Goal: Transaction & Acquisition: Purchase product/service

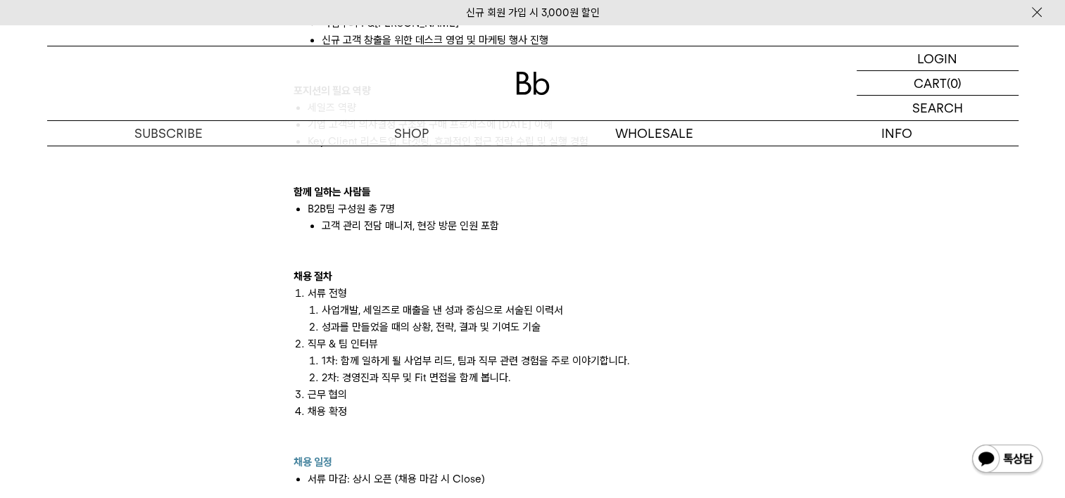
scroll to position [1246, 0]
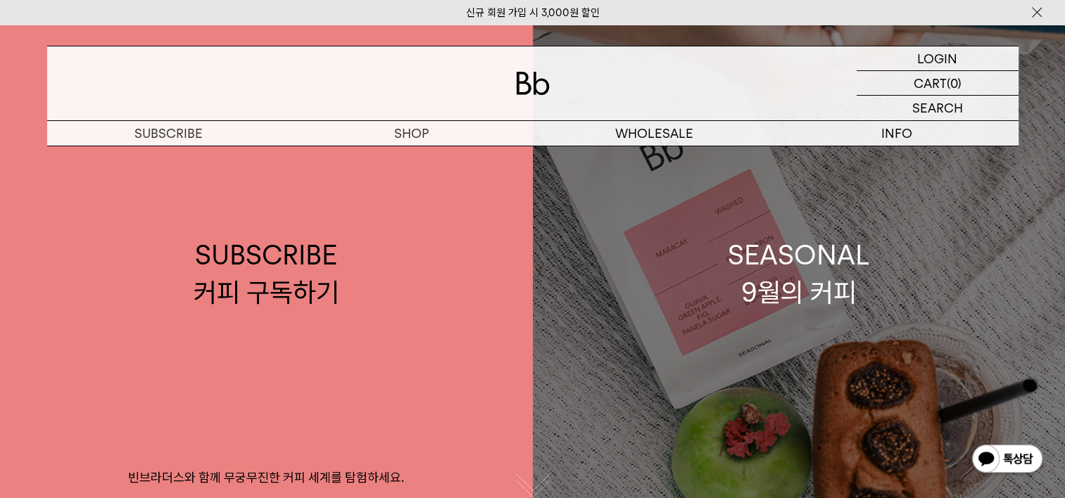
click at [711, 301] on link "SEASONAL 9월의 커피" at bounding box center [799, 274] width 533 height 498
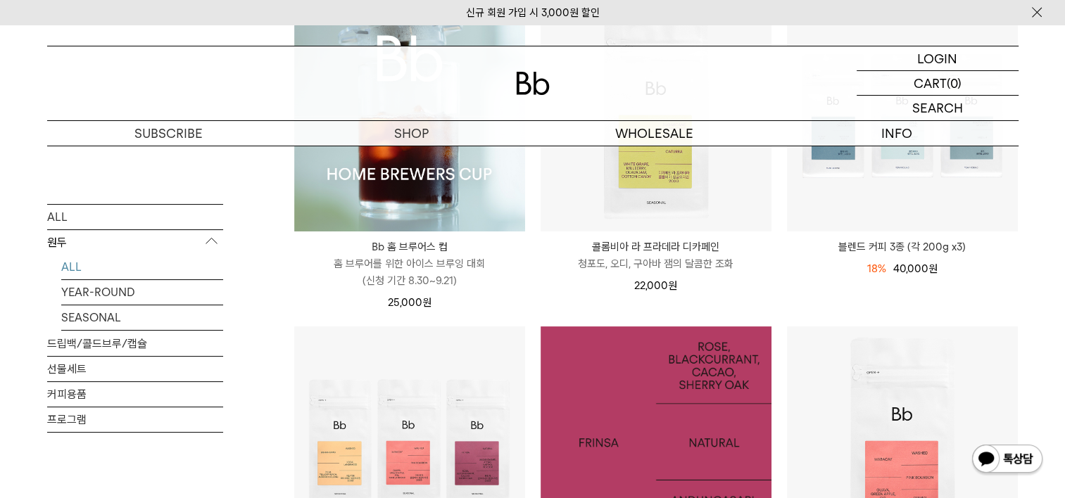
scroll to position [187, 0]
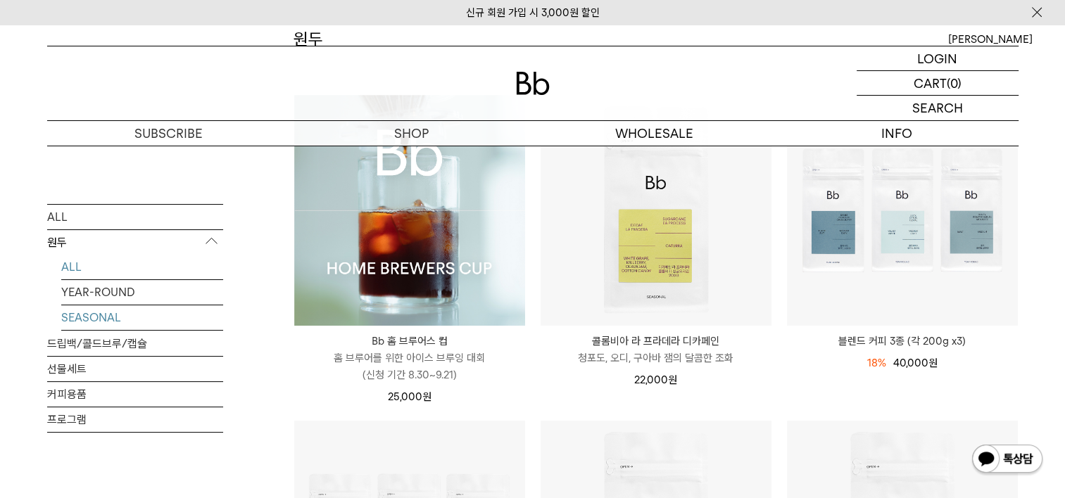
click at [90, 308] on link "SEASONAL" at bounding box center [142, 317] width 162 height 25
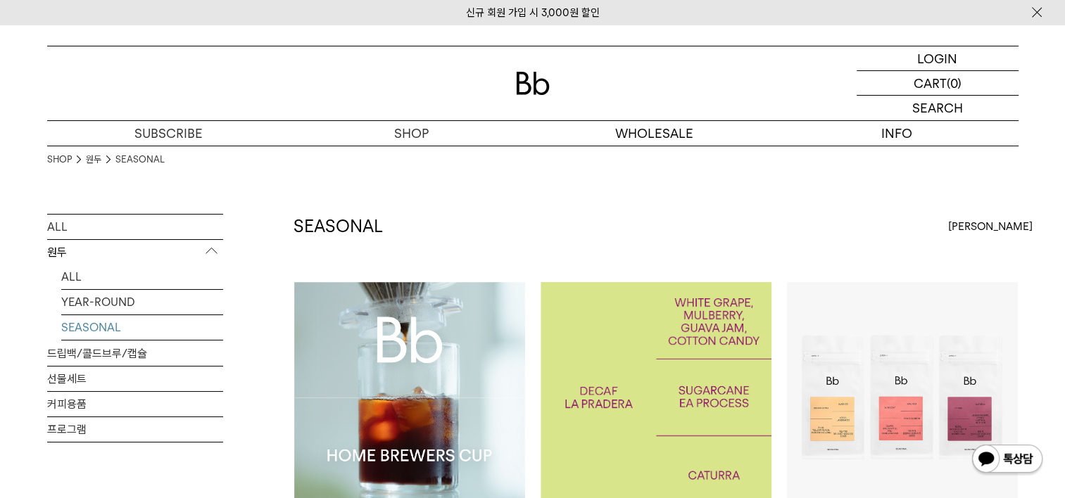
scroll to position [187, 0]
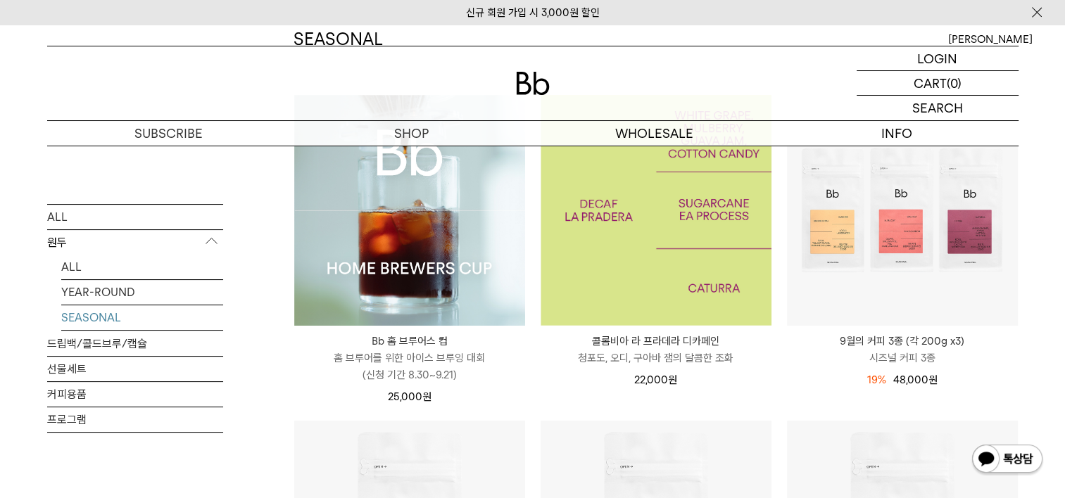
click at [690, 248] on img at bounding box center [656, 210] width 231 height 231
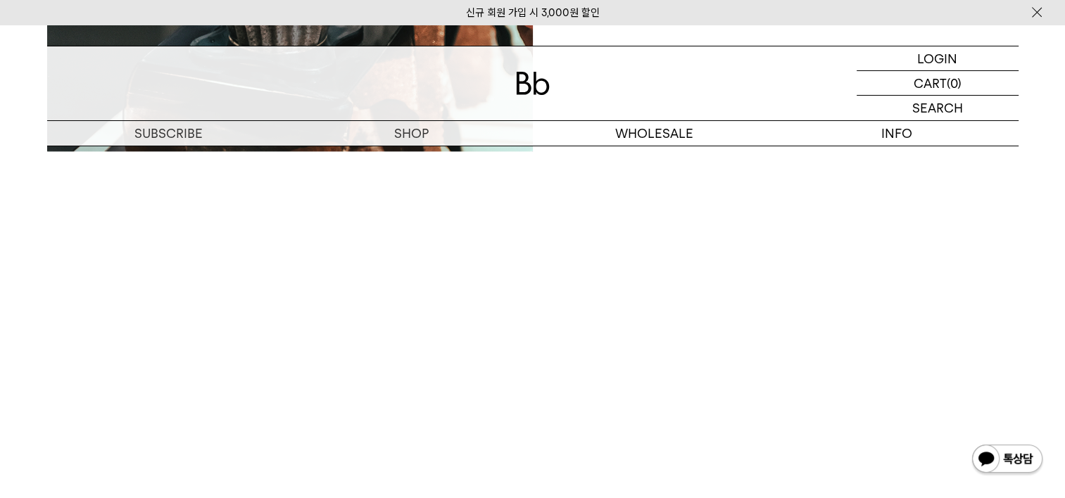
scroll to position [1911, 0]
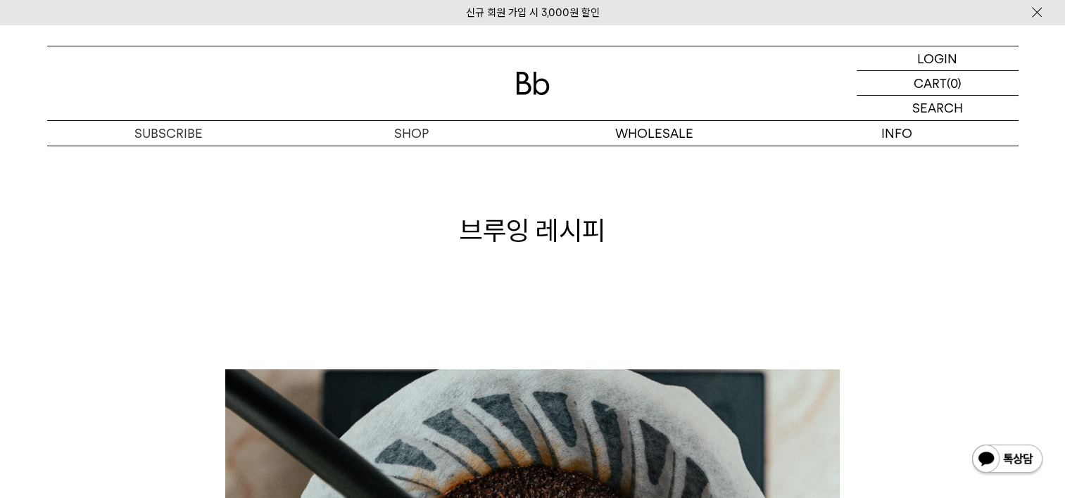
scroll to position [620, 0]
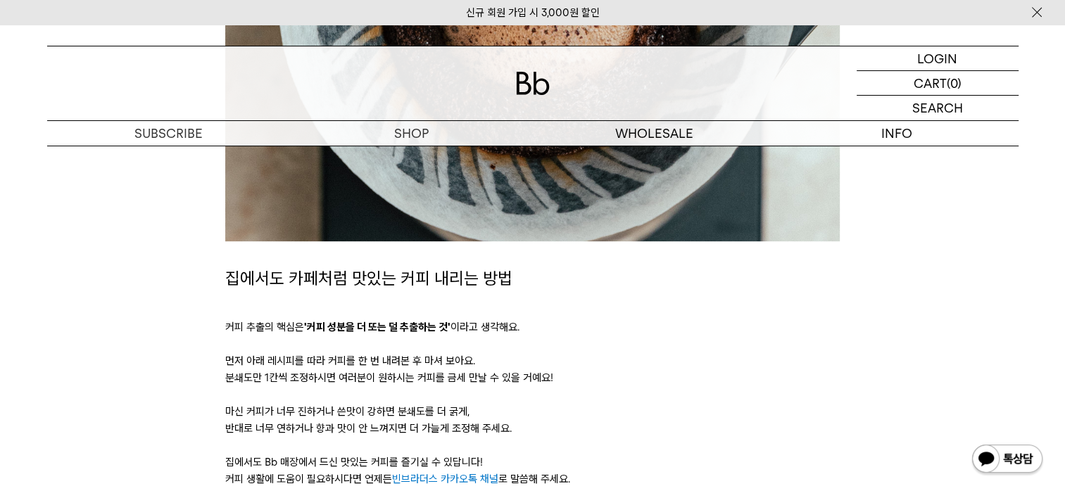
click at [831, 325] on p "커피 추출의 핵심은 '커피 성분을 더 또는 덜 추출하는 것' 이라고 생각해요." at bounding box center [532, 327] width 614 height 17
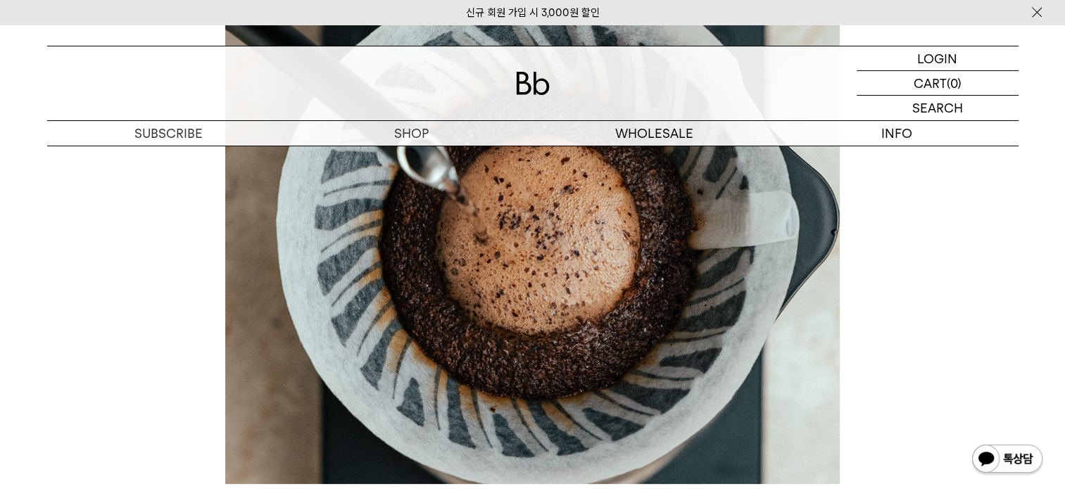
scroll to position [0, 0]
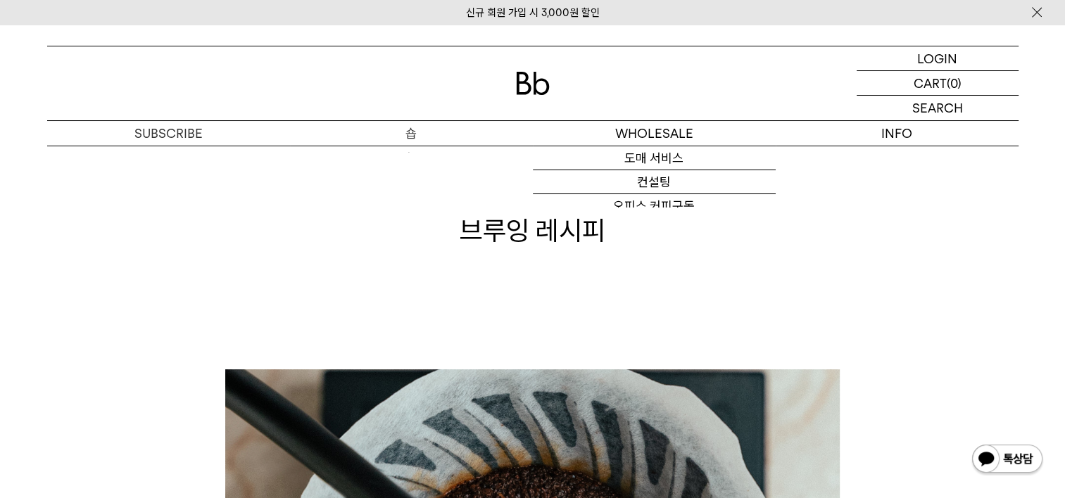
click at [396, 137] on p "숍" at bounding box center [411, 133] width 243 height 25
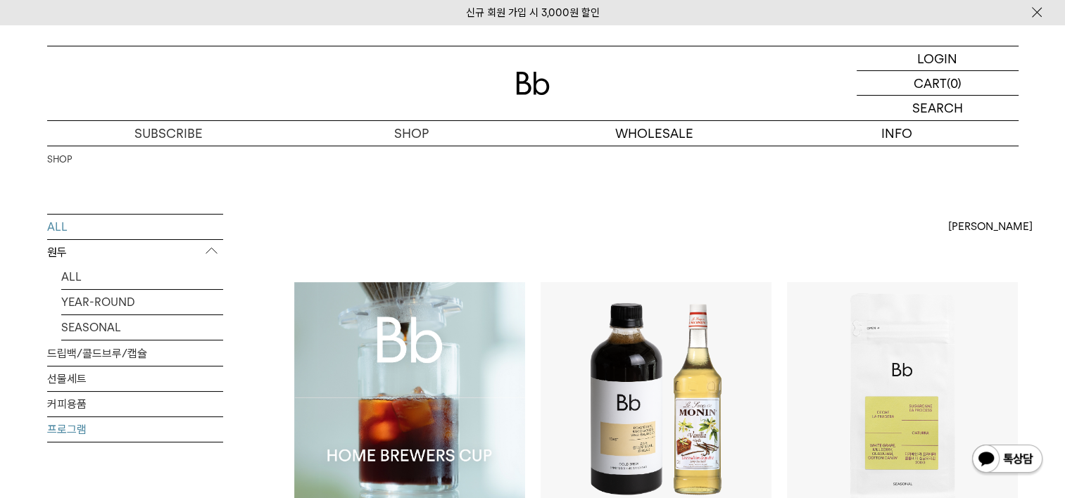
click at [87, 417] on link "프로그램" at bounding box center [135, 429] width 176 height 25
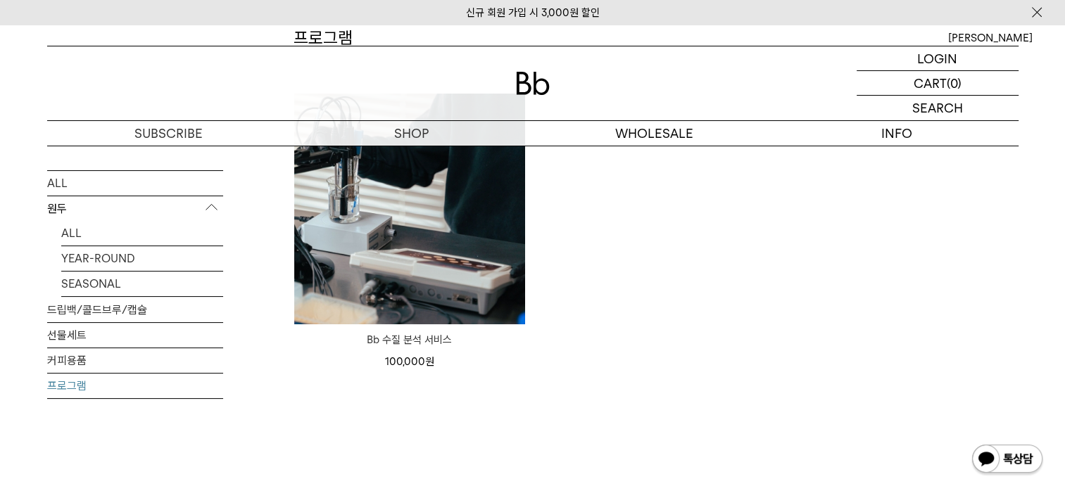
scroll to position [187, 0]
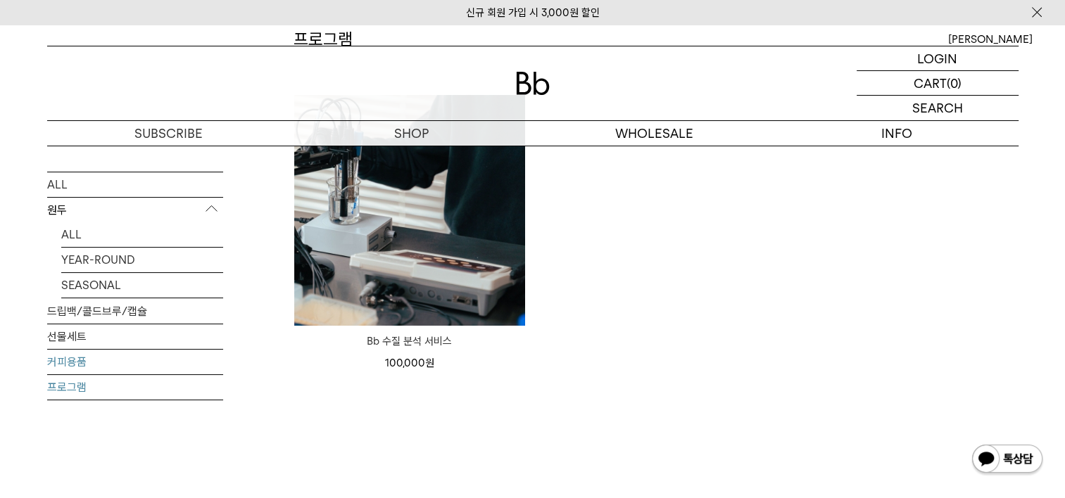
click at [132, 370] on link "커피용품" at bounding box center [135, 362] width 176 height 25
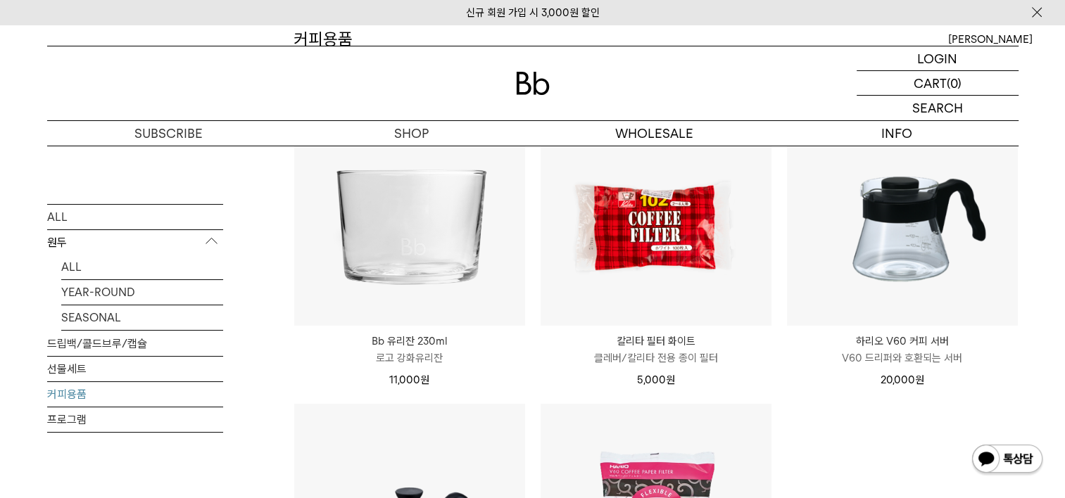
scroll to position [469, 0]
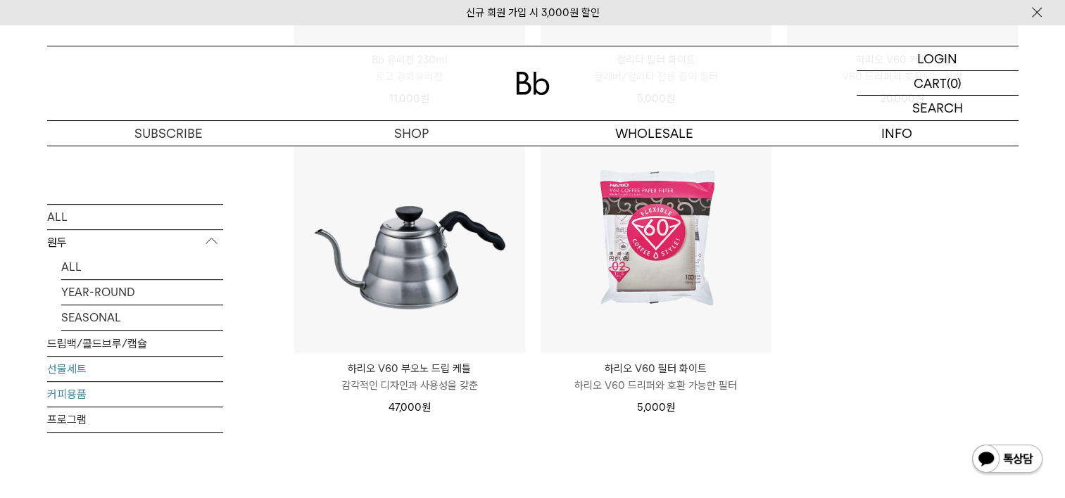
click at [71, 357] on link "선물세트" at bounding box center [135, 369] width 176 height 25
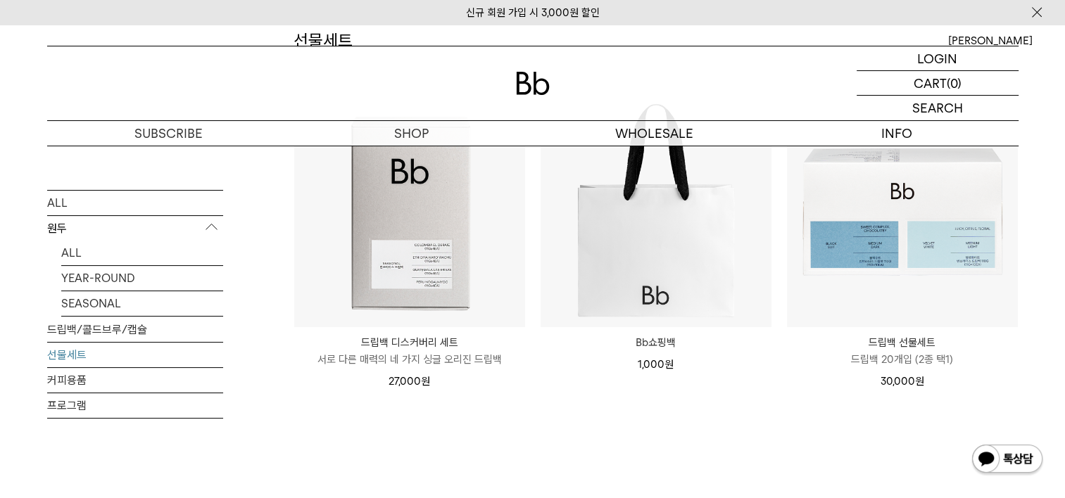
scroll to position [187, 0]
click at [76, 327] on link "드립백/콜드브루/캡슐" at bounding box center [135, 328] width 176 height 25
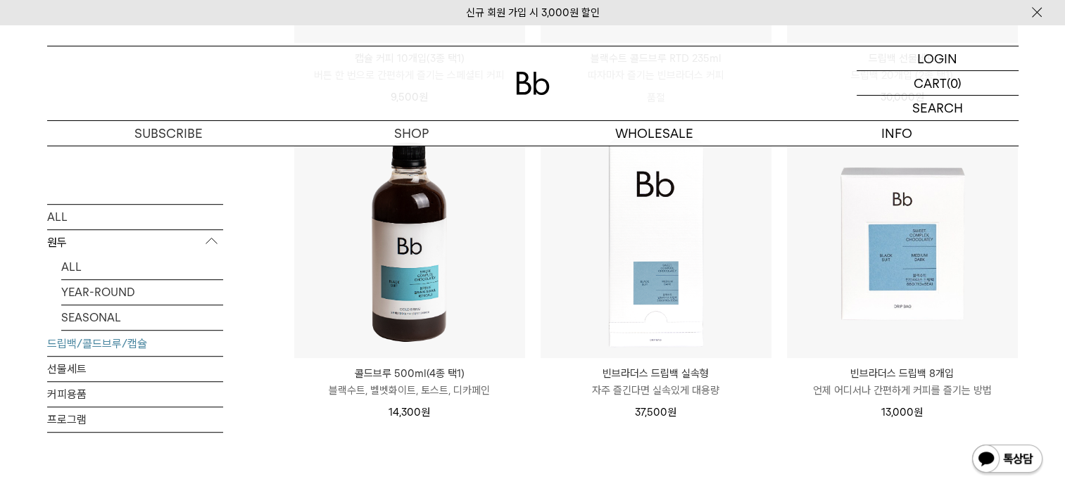
scroll to position [809, 0]
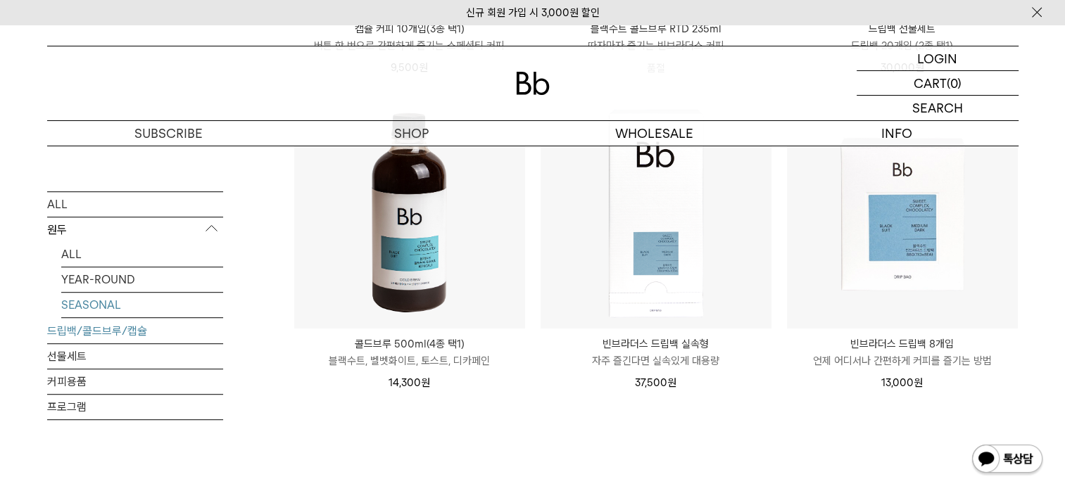
click at [124, 309] on link "SEASONAL" at bounding box center [142, 305] width 162 height 25
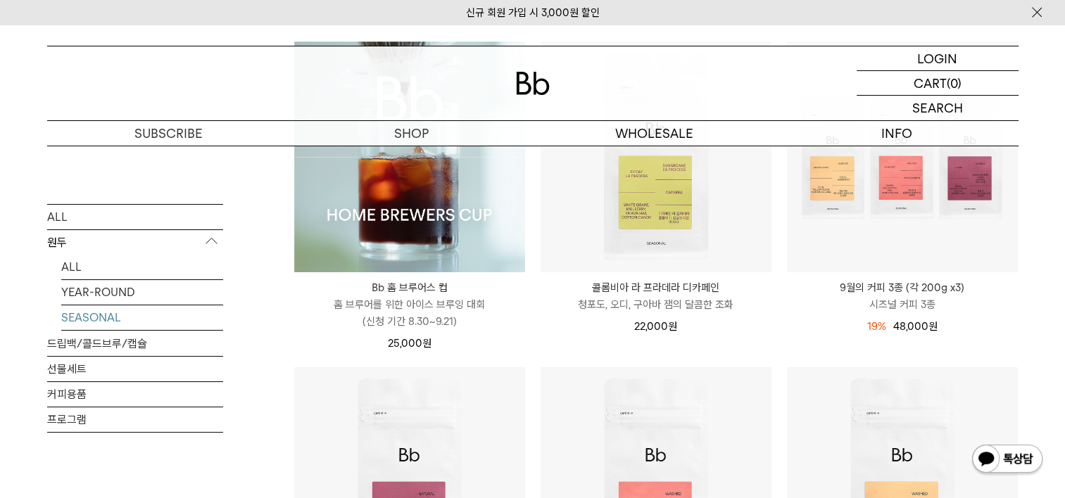
scroll to position [175, 0]
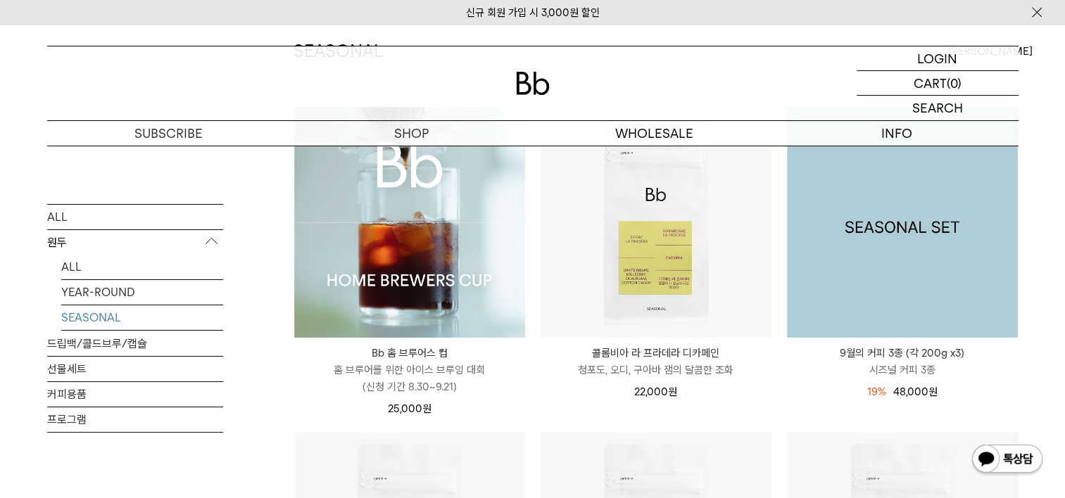
click at [949, 268] on img at bounding box center [902, 222] width 231 height 231
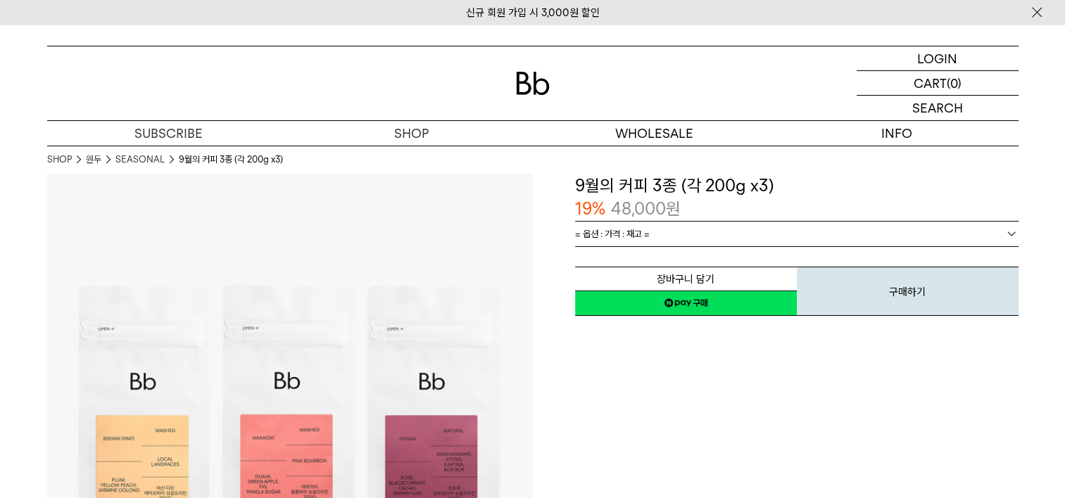
click at [695, 203] on div "19% 48,000 원" at bounding box center [796, 209] width 443 height 24
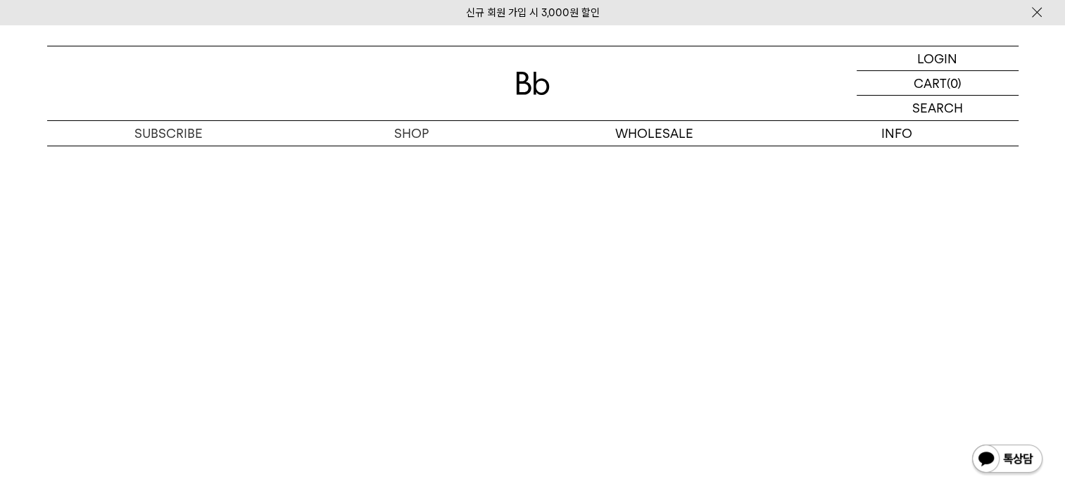
scroll to position [3944, 0]
